Goal: Task Accomplishment & Management: Complete application form

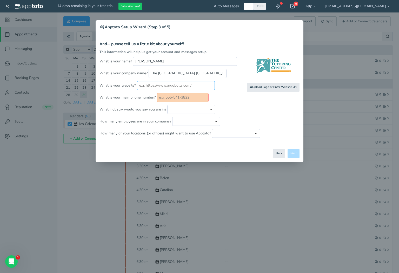
paste input "[URL][DOMAIN_NAME]"
type input "[URL][DOMAIN_NAME]"
click at [194, 97] on input "text" at bounding box center [183, 97] width 52 height 9
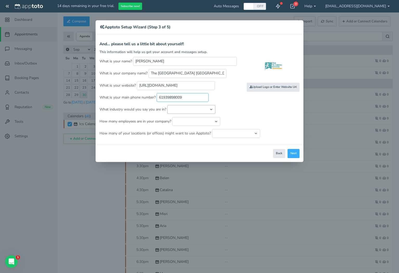
type input "61939898009"
select select "string:Education - Tutoring"
select select "string:6..10"
select select "string:1"
click at [292, 153] on button "Next" at bounding box center [294, 153] width 12 height 9
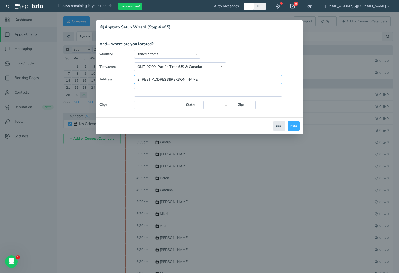
type input "[STREET_ADDRESS][PERSON_NAME]"
type input "Suite 106"
type input "Chula Vista"
select select "string:CA"
type input "91914"
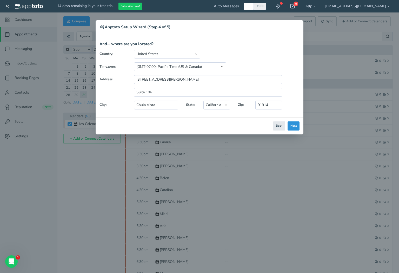
click at [293, 126] on button "Next" at bounding box center [294, 125] width 12 height 9
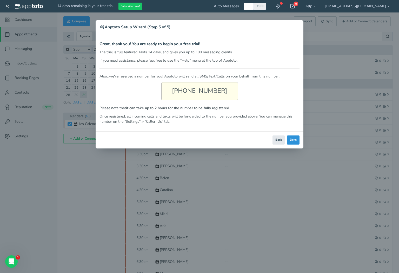
click at [291, 140] on button "Done" at bounding box center [293, 139] width 12 height 9
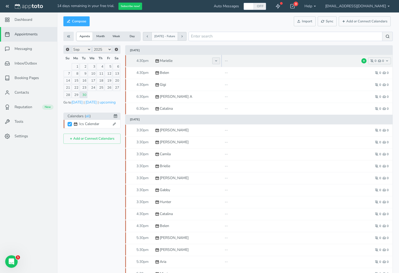
click at [216, 60] on icon at bounding box center [216, 60] width 3 height 3
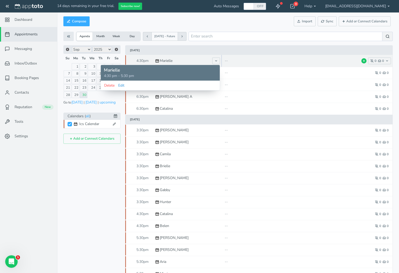
click at [121, 86] on button "Edit" at bounding box center [121, 85] width 7 height 5
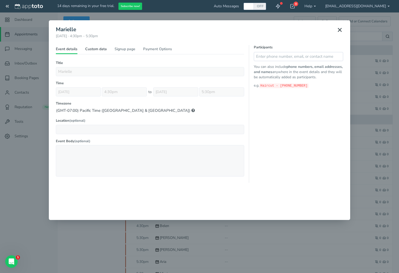
click at [97, 49] on link "Custom data" at bounding box center [96, 51] width 22 height 8
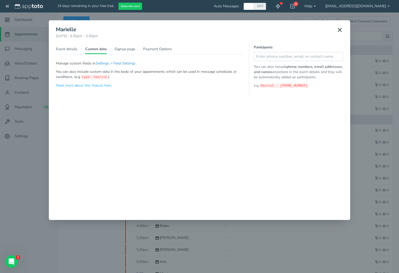
click at [119, 64] on button "Settings > Field Settings" at bounding box center [115, 63] width 41 height 5
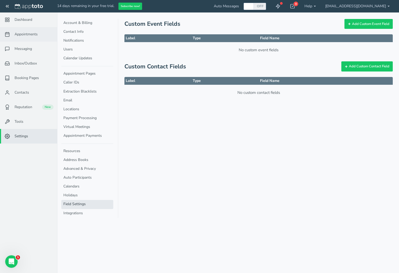
click at [25, 35] on span "Appointments" at bounding box center [26, 34] width 23 height 5
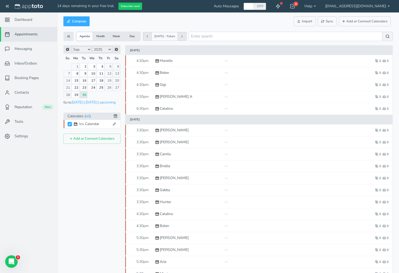
click at [102, 36] on button "Month" at bounding box center [101, 36] width 16 height 8
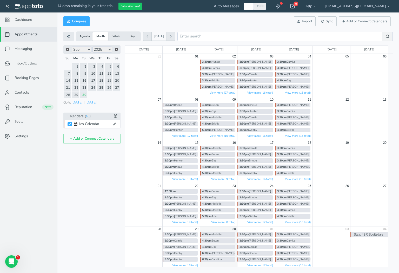
drag, startPoint x: 293, startPoint y: 105, endPoint x: 328, endPoint y: 107, distance: 34.9
click at [328, 107] on div "31 01 02 03 04 05 06 07 08 09 10 11 12 13 14 15 16 17 18 19 20 21 22 23 24 25 2…" at bounding box center [259, 160] width 268 height 213
drag, startPoint x: 209, startPoint y: 58, endPoint x: 306, endPoint y: 136, distance: 124.1
click at [305, 136] on div "31 01 02 03 04 05 06 07 08 09 10 11 12 13 14 15 16 17 18 19 20 21 22 23 24 25 2…" at bounding box center [259, 160] width 268 height 213
click at [175, 106] on div "3:30pm Brielle" at bounding box center [180, 105] width 35 height 5
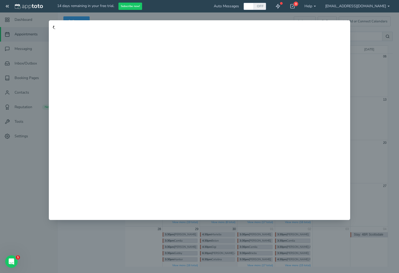
type input "Brielle"
type input "[DATE]"
type input "3:30pm"
type input "[DATE]"
type input "4:30pm"
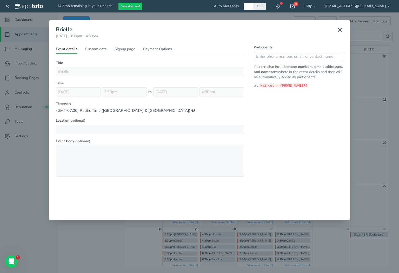
click at [103, 77] on div "Title (Part of series) (Repeating exception) [GEOGRAPHIC_DATA] Type Determine A…" at bounding box center [150, 122] width 188 height 122
click at [92, 48] on link "Custom data" at bounding box center [96, 51] width 22 height 8
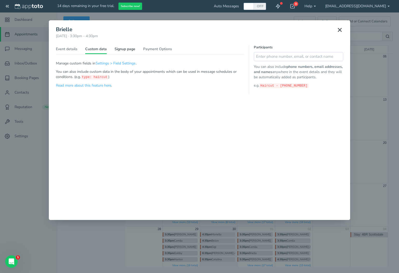
click at [128, 48] on link "Signup page" at bounding box center [125, 51] width 21 height 8
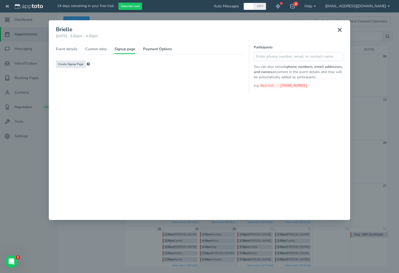
click at [153, 48] on link "Payment Options" at bounding box center [157, 51] width 29 height 8
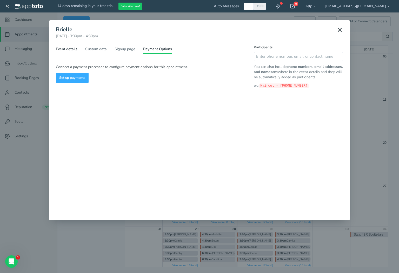
click at [67, 49] on link "Event details" at bounding box center [67, 51] width 22 height 8
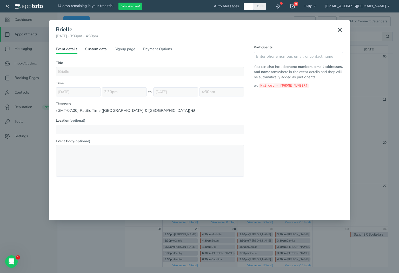
click at [86, 49] on link "Custom data" at bounding box center [96, 51] width 22 height 8
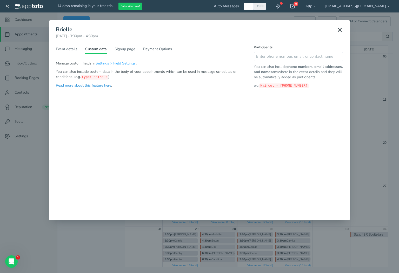
click at [96, 86] on link "Read more about this feature here" at bounding box center [83, 85] width 55 height 5
